Goal: Check status

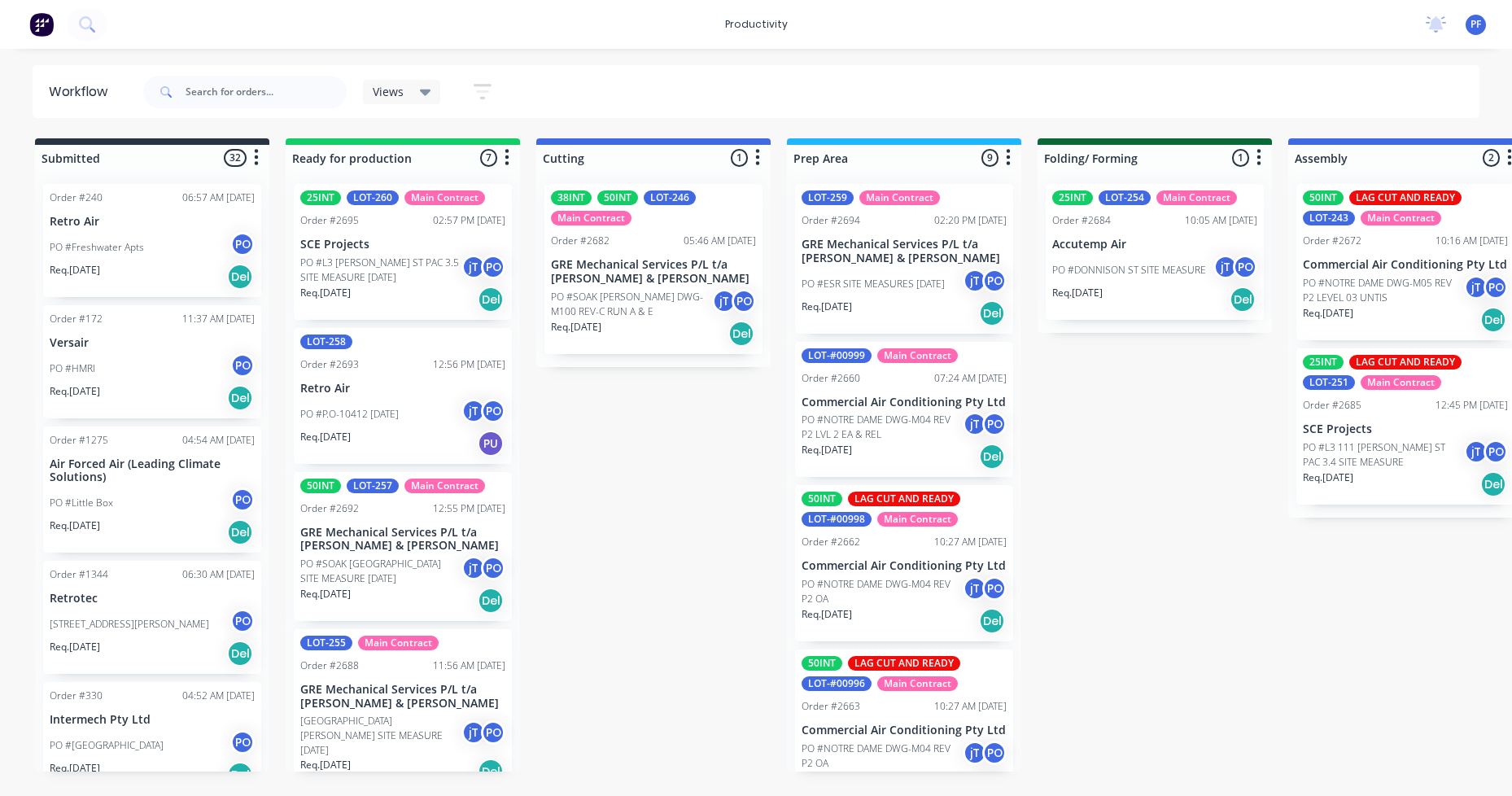
scroll to position [522, 0]
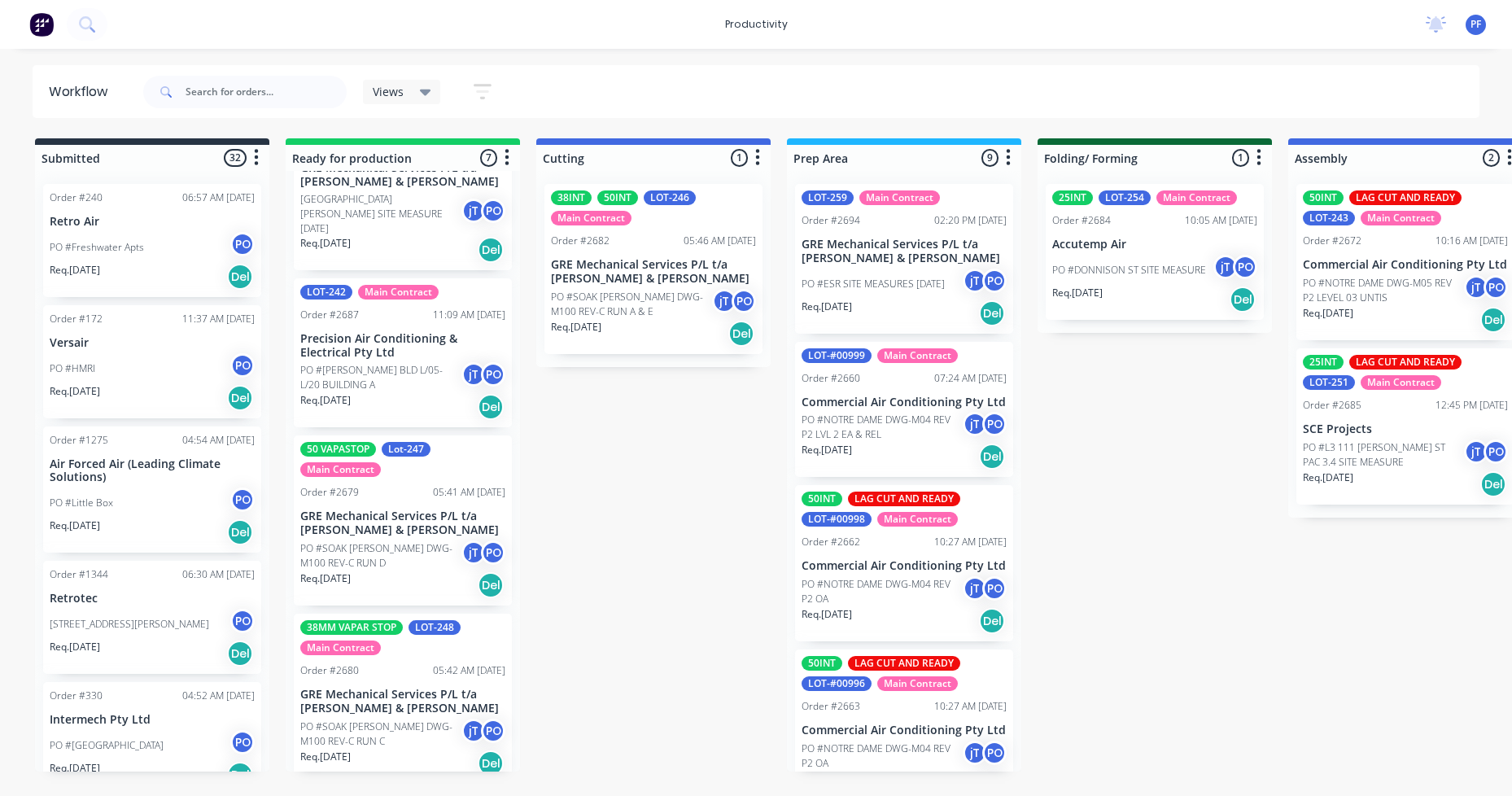
click at [1096, 262] on p "PO #DONNISON ST SITE MEASURE" at bounding box center [1130, 269] width 153 height 15
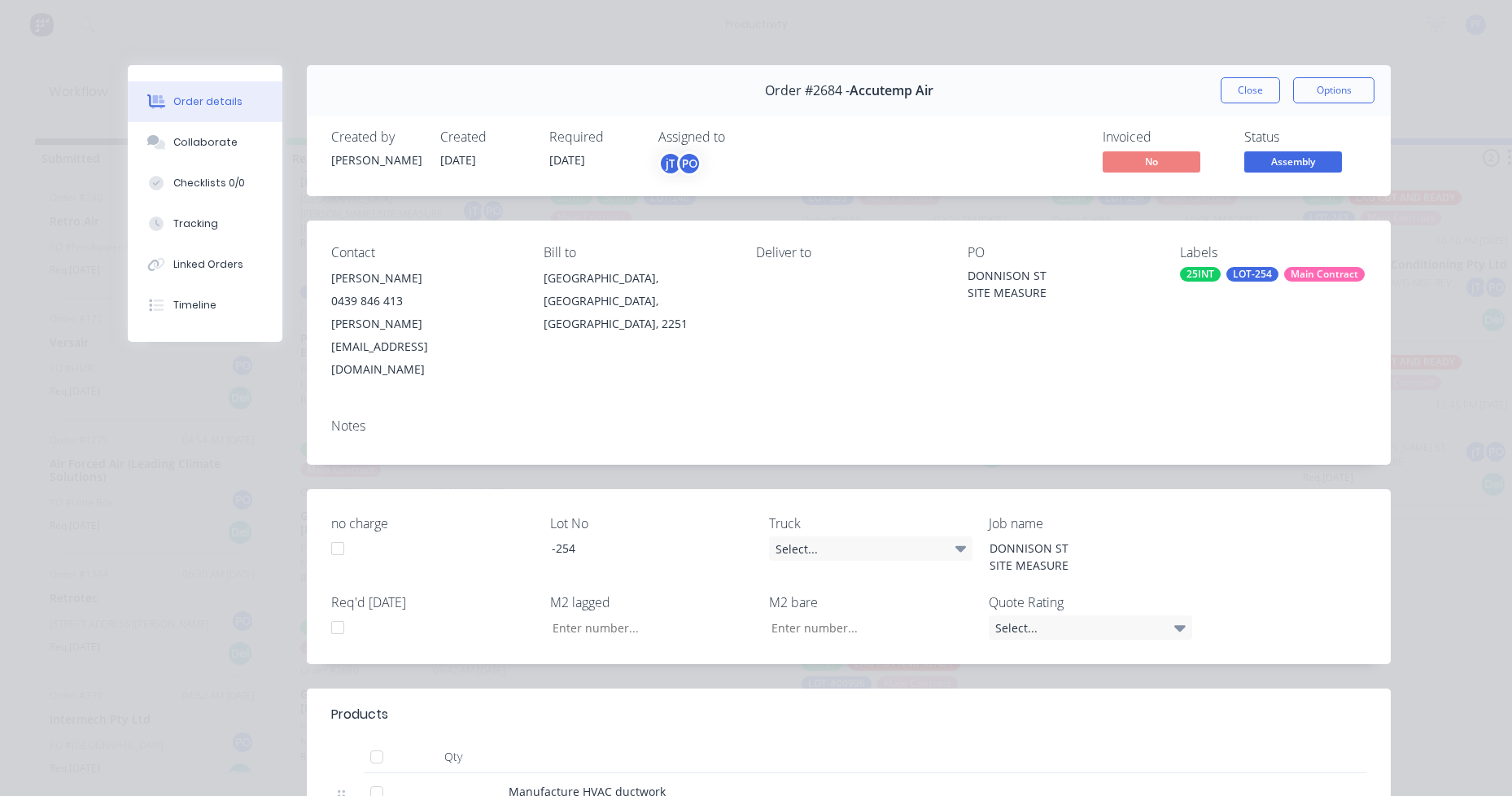
drag, startPoint x: 1316, startPoint y: 231, endPoint x: 1308, endPoint y: 272, distance: 41.8
click at [1316, 234] on div "Contact [PERSON_NAME] [PHONE_NUMBER] [PERSON_NAME][EMAIL_ADDRESS][DOMAIN_NAME] …" at bounding box center [848, 313] width 1084 height 185
click at [1312, 278] on div "Main Contract" at bounding box center [1325, 274] width 81 height 15
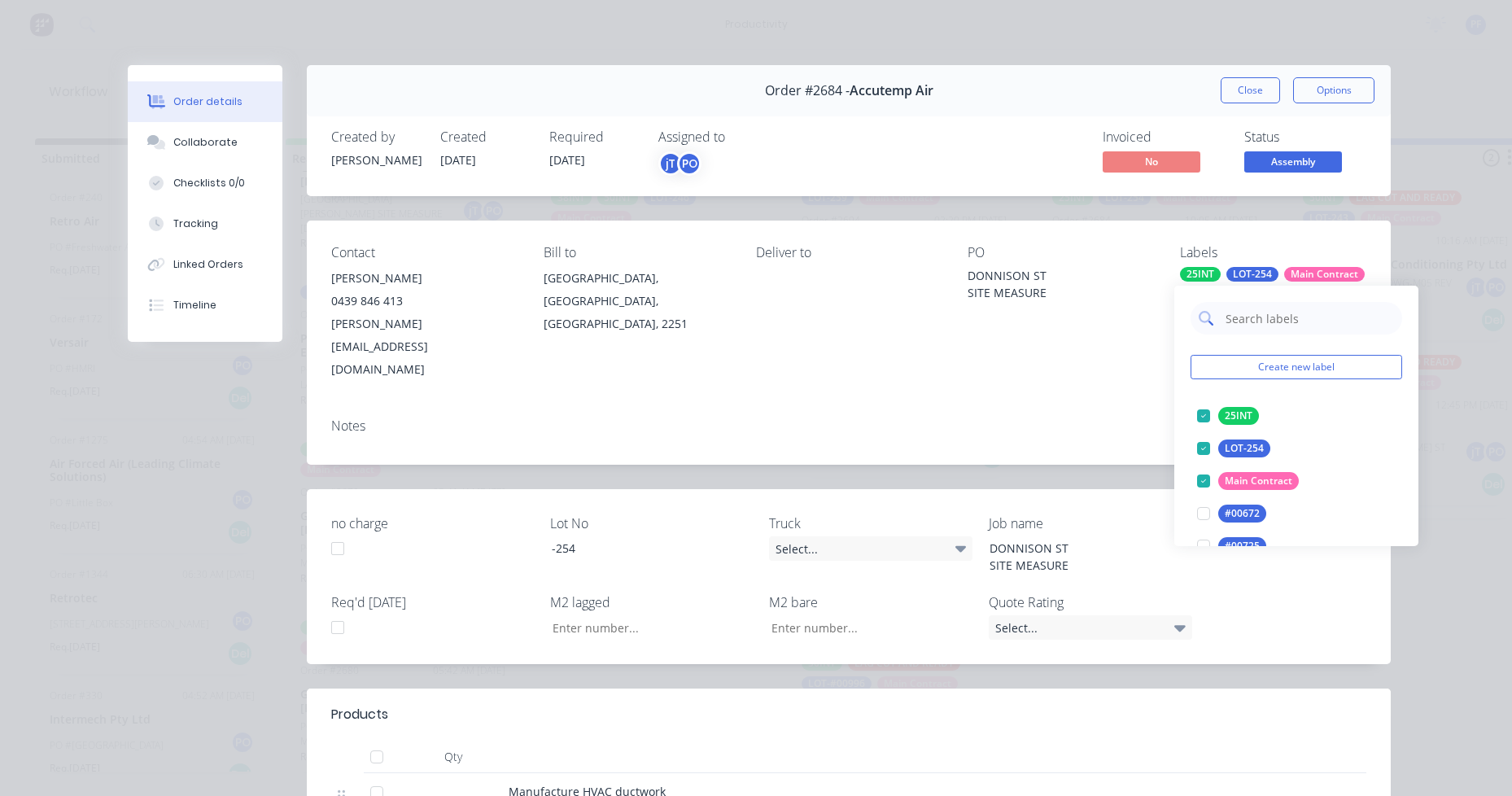
click at [1300, 314] on input "text" at bounding box center [1308, 317] width 170 height 32
type input "lag cut"
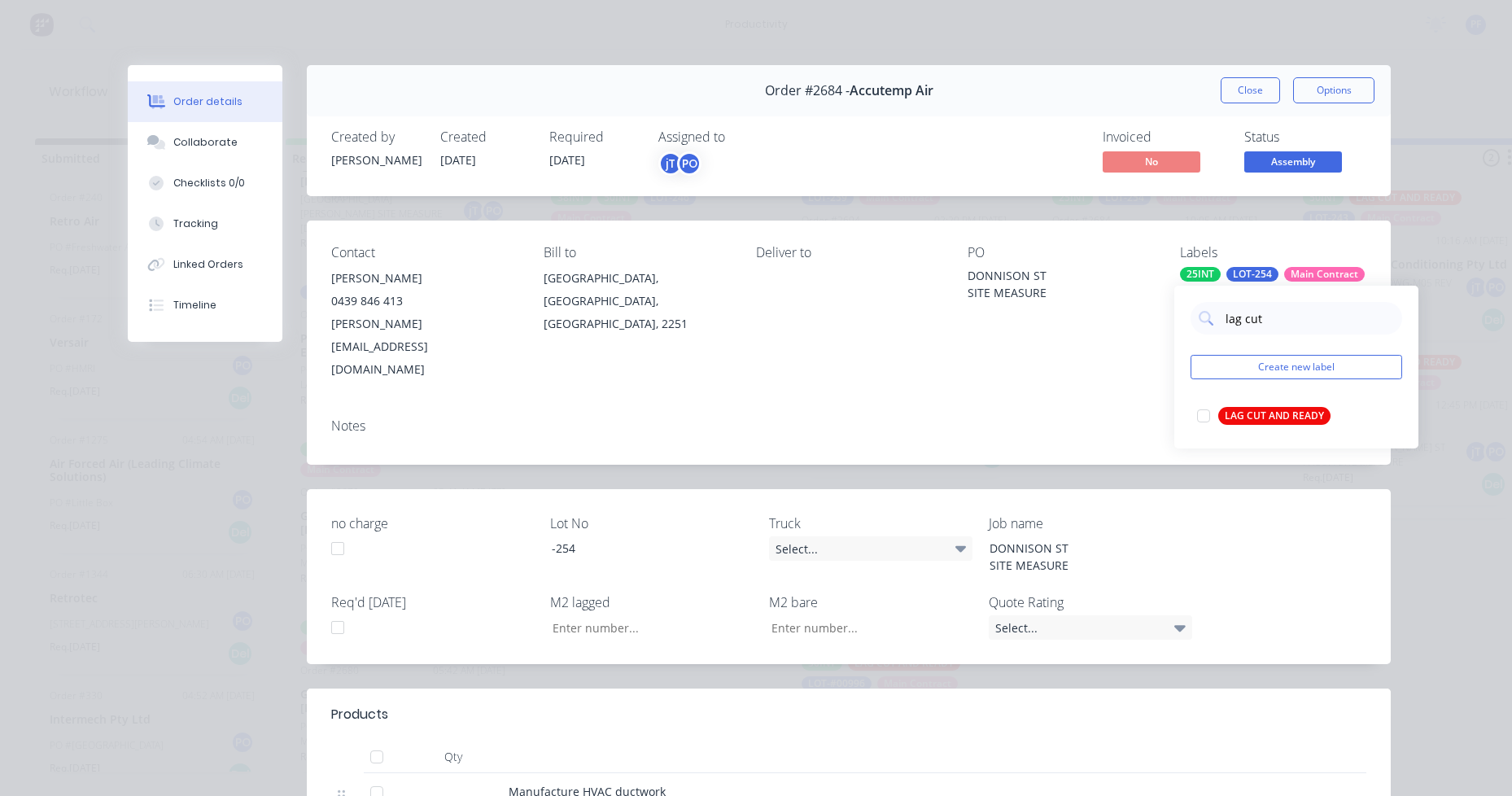
click at [1285, 421] on div "LAG CUT AND READY" at bounding box center [1275, 416] width 112 height 18
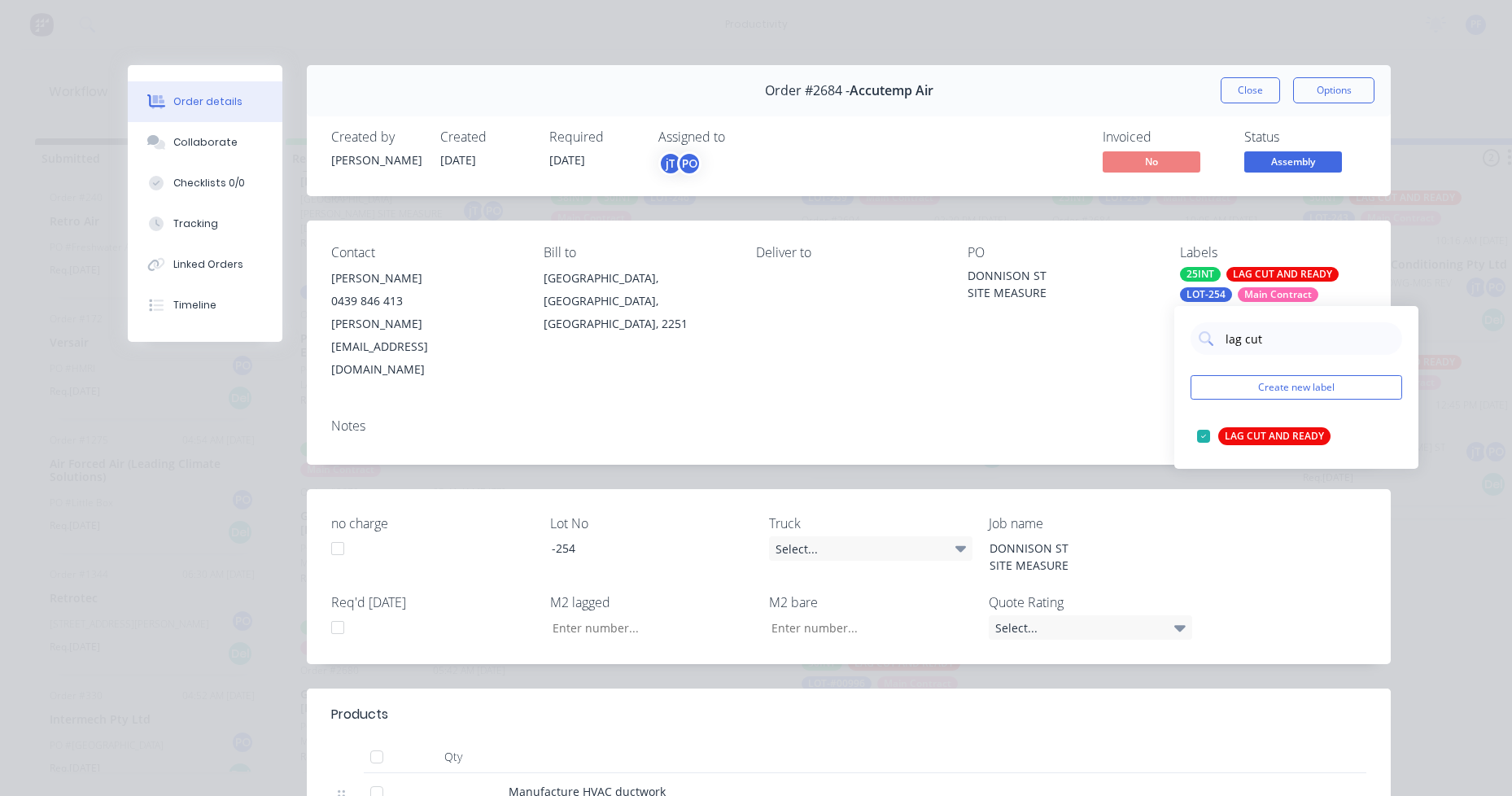
drag, startPoint x: 1124, startPoint y: 375, endPoint x: 1115, endPoint y: 284, distance: 91.4
click at [1115, 285] on div "Contact [PERSON_NAME] [PHONE_NUMBER] [PERSON_NAME][EMAIL_ADDRESS][DOMAIN_NAME] …" at bounding box center [848, 342] width 1084 height 244
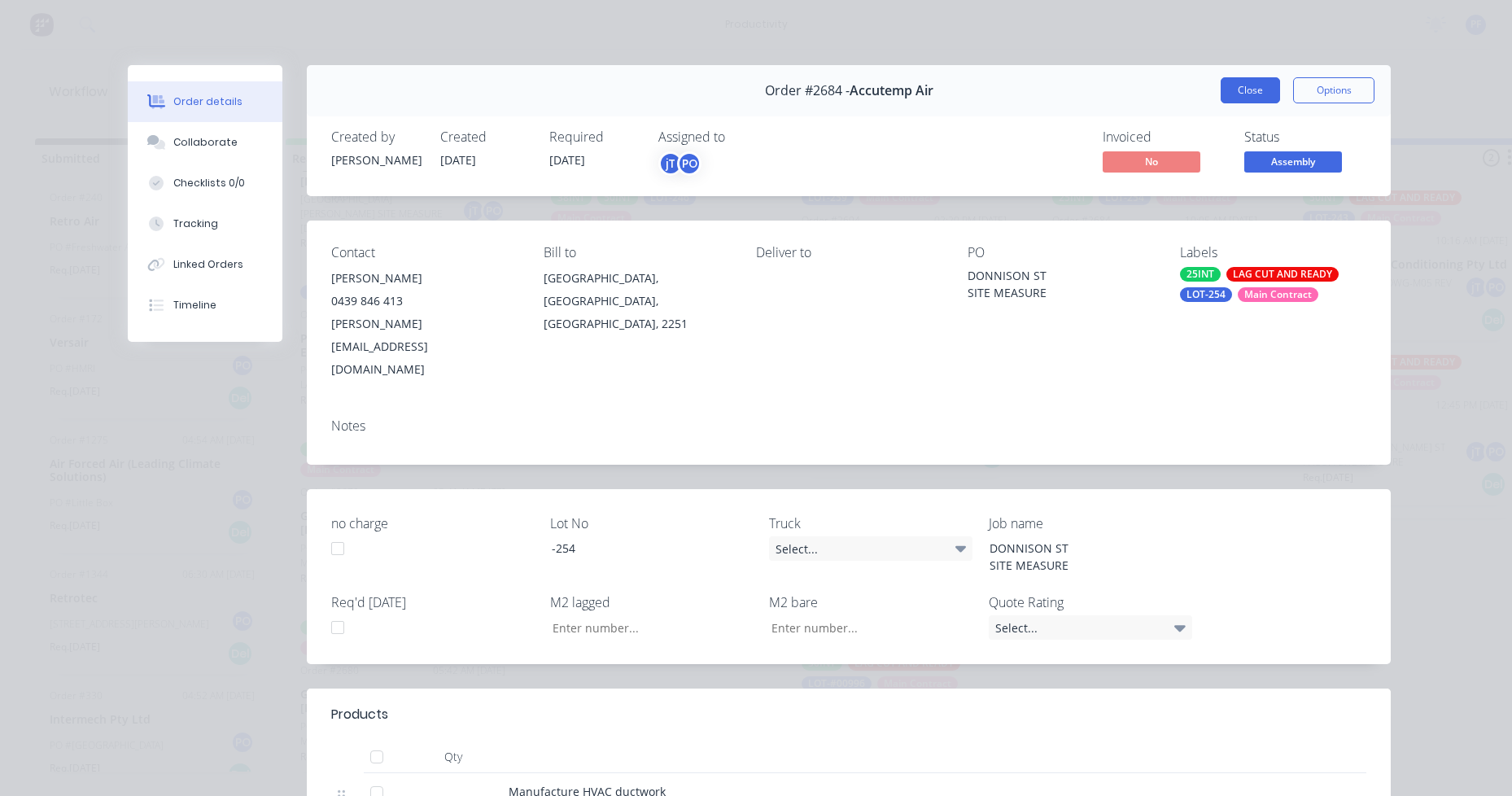
click at [1242, 74] on div "Order #2684 - Accutemp Air Close Options" at bounding box center [848, 90] width 1084 height 51
click at [1226, 94] on button "Close" at bounding box center [1250, 90] width 59 height 26
